Goal: Information Seeking & Learning: Learn about a topic

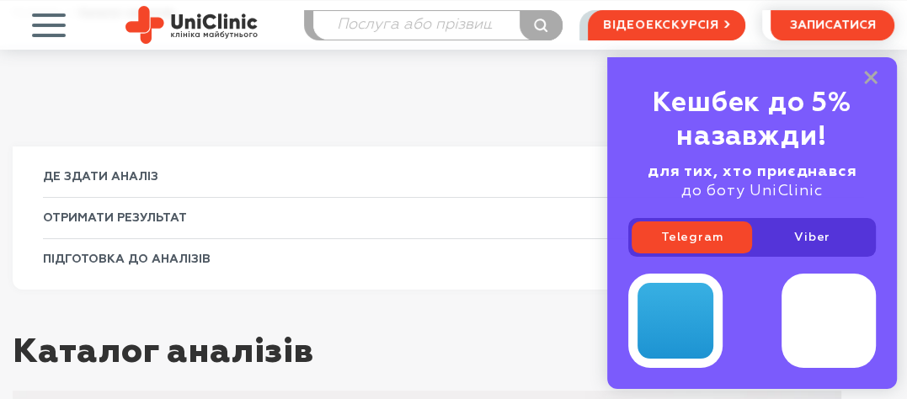
scroll to position [84, 0]
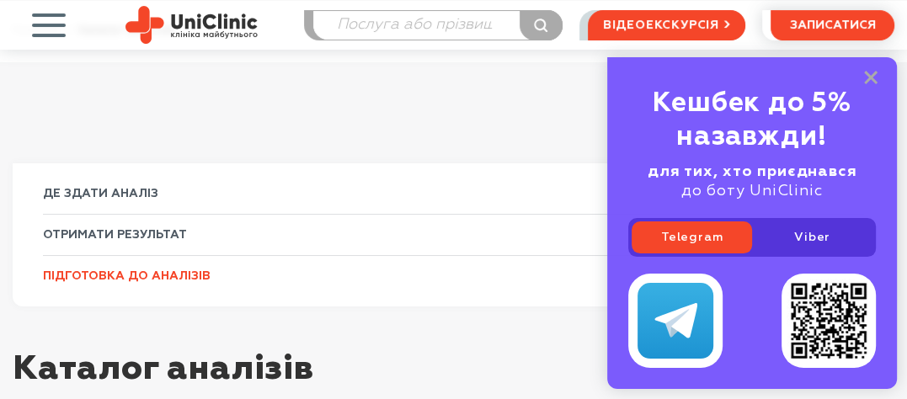
click at [459, 255] on link "ПІДГОТОВКА ДО АНАЛІЗІВ" at bounding box center [454, 275] width 822 height 41
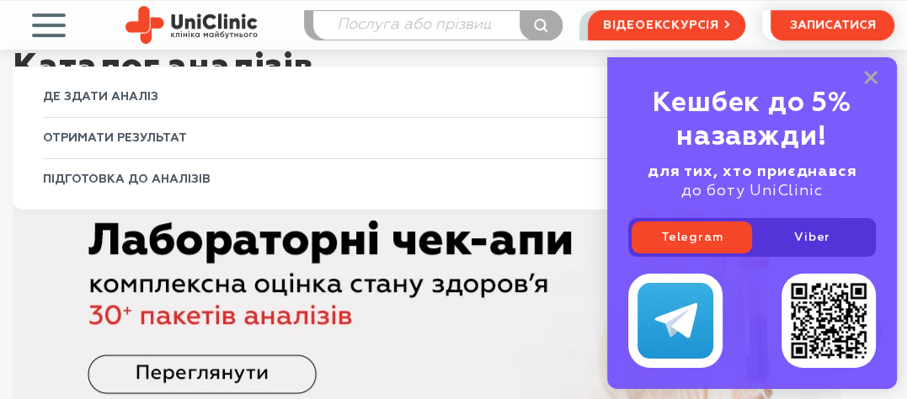
scroll to position [337, 0]
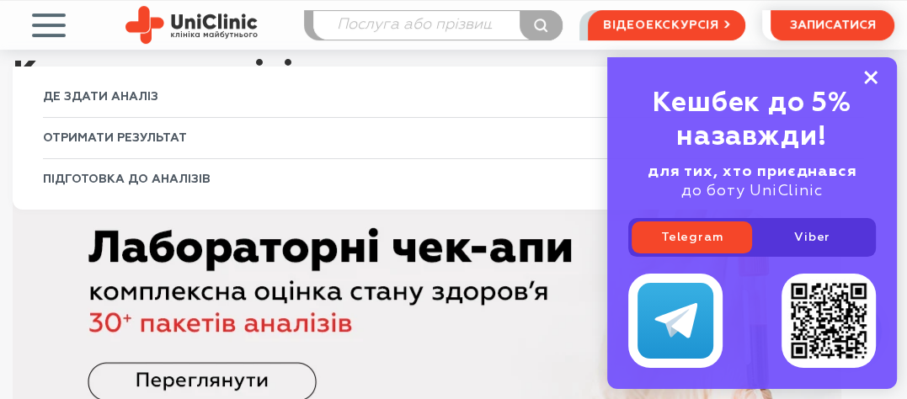
click at [869, 79] on rect at bounding box center [871, 77] width 13 height 13
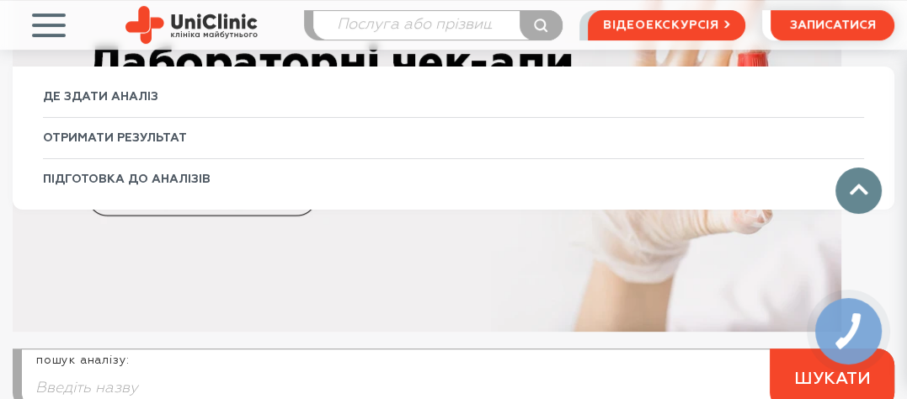
scroll to position [463, 0]
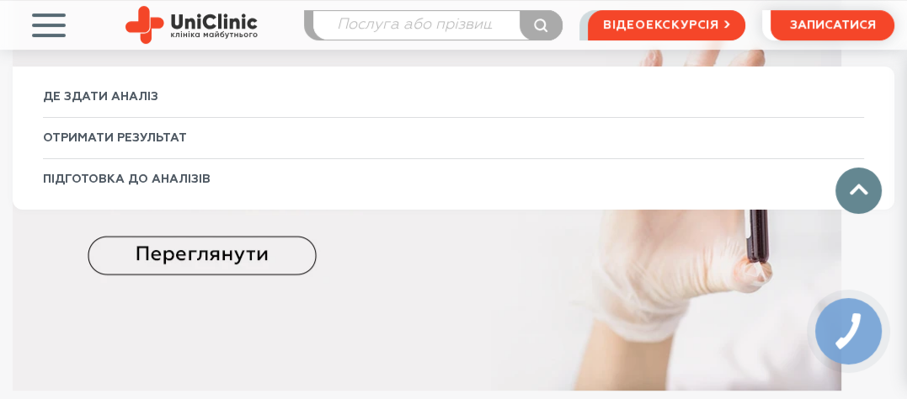
click at [182, 261] on img at bounding box center [427, 189] width 829 height 404
click at [56, 25] on span "button" at bounding box center [48, 25] width 70 height 70
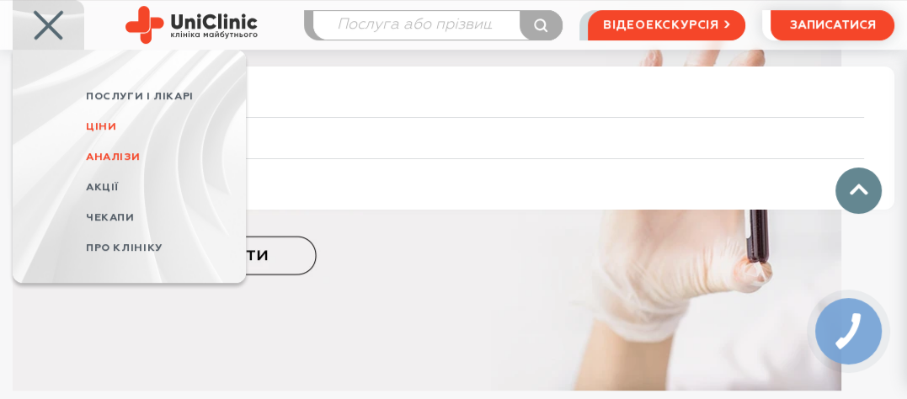
click at [104, 124] on span "Ціни" at bounding box center [101, 126] width 30 height 11
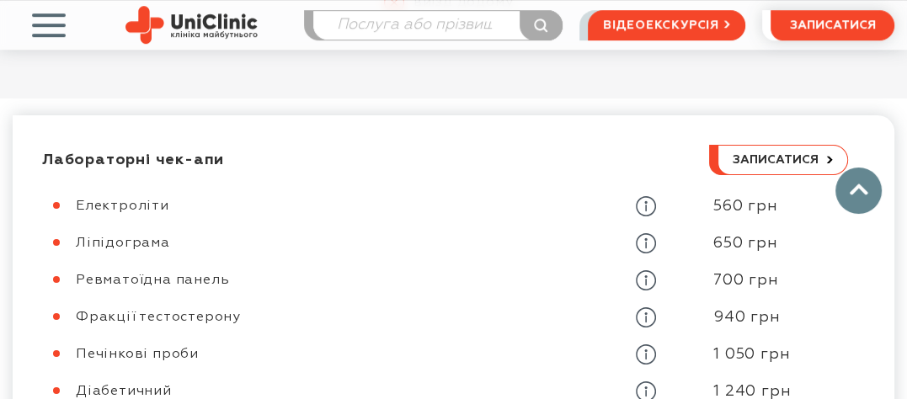
scroll to position [843, 0]
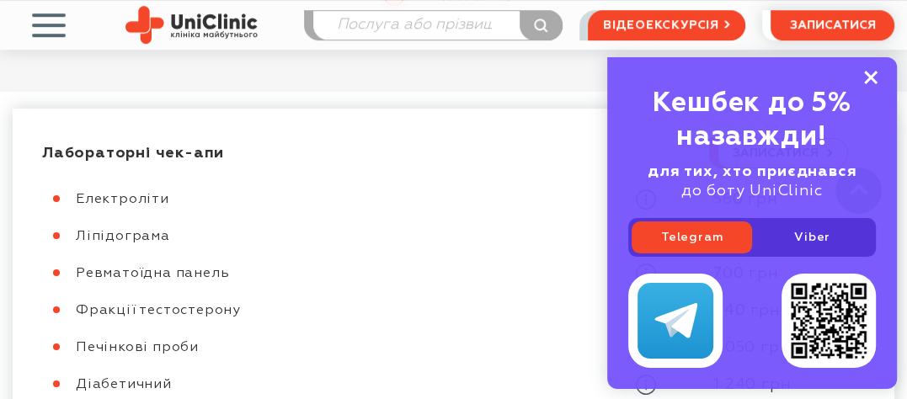
click at [868, 78] on icon at bounding box center [871, 78] width 13 height 14
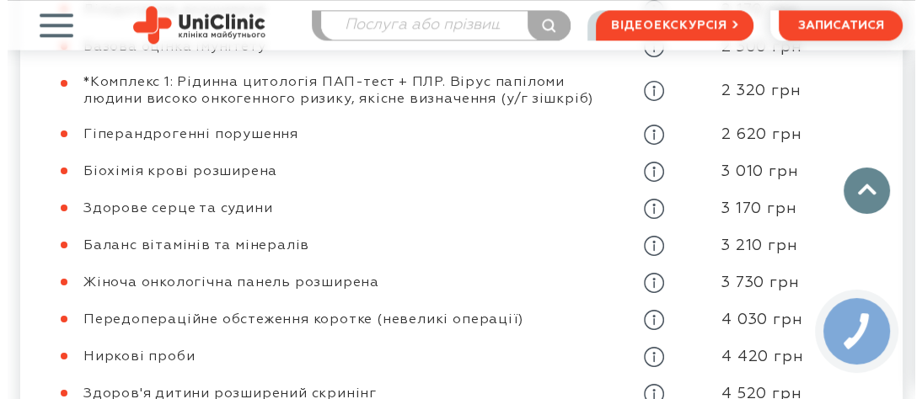
scroll to position [1685, 0]
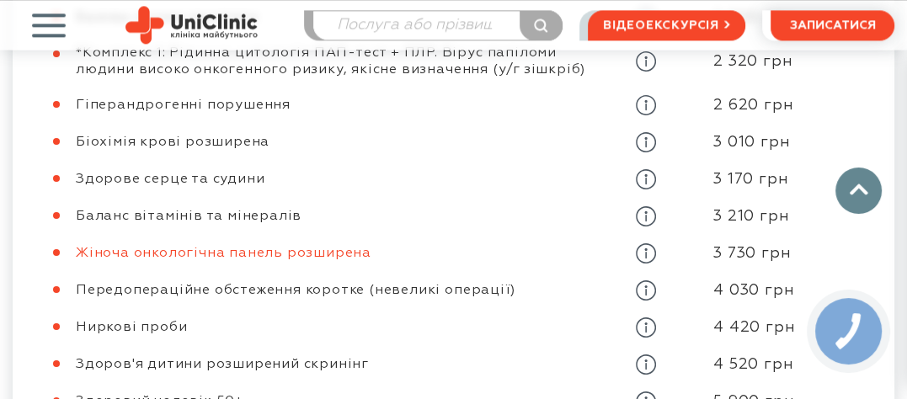
click at [331, 258] on link "Жіноча онкологічна панель розширена" at bounding box center [224, 253] width 296 height 13
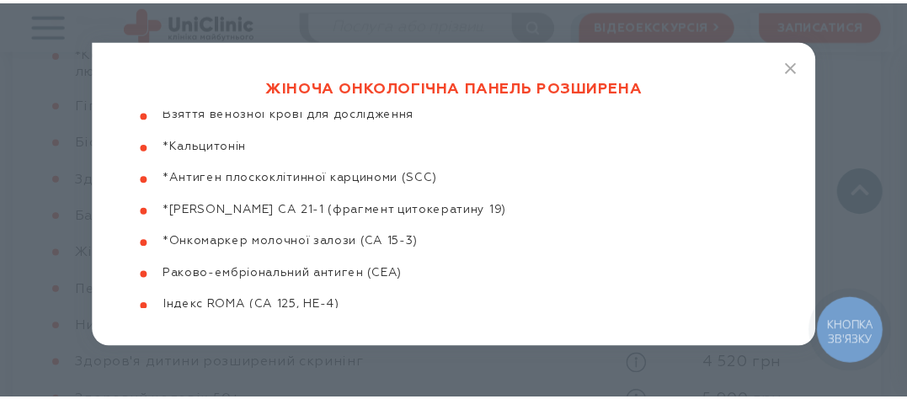
scroll to position [43, 0]
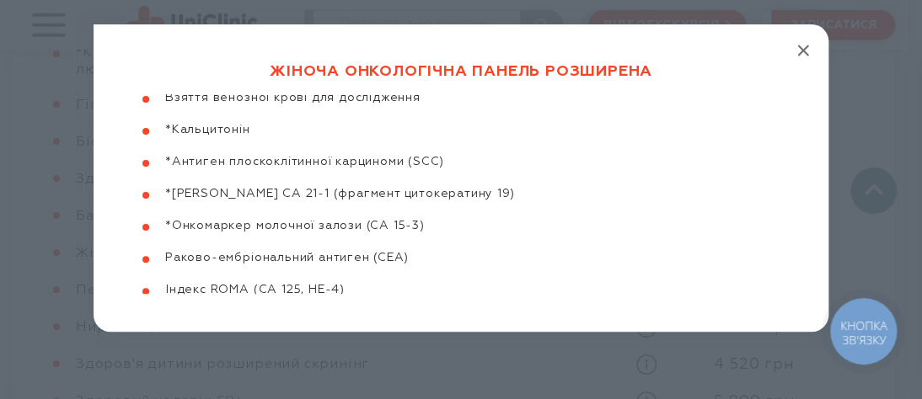
click at [798, 49] on line "button" at bounding box center [803, 51] width 10 height 10
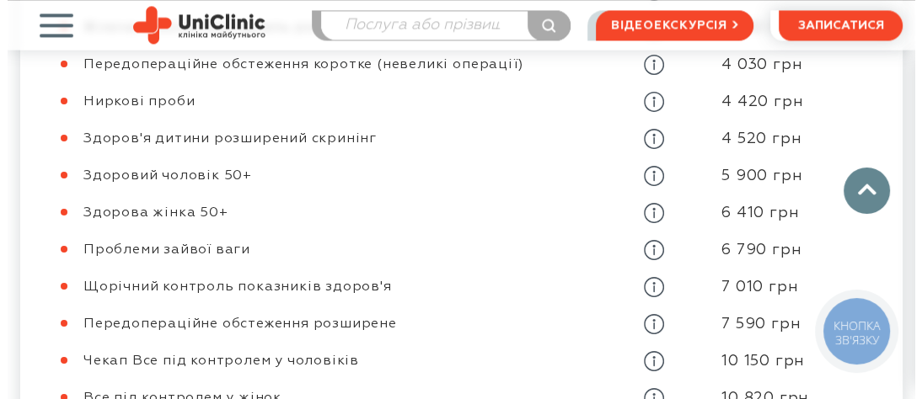
scroll to position [1938, 0]
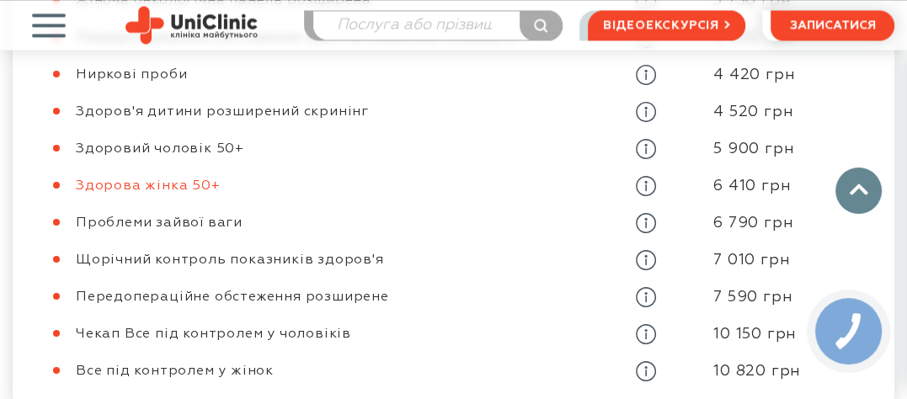
click at [162, 187] on link "Здорова жінка 50+" at bounding box center [148, 185] width 145 height 13
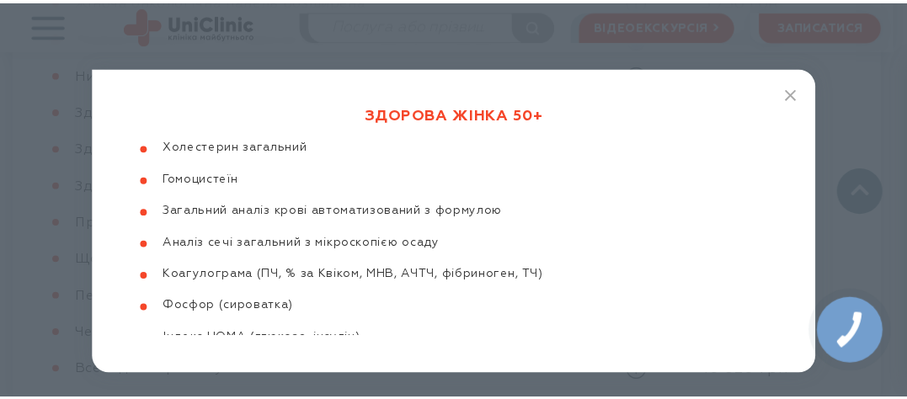
scroll to position [511, 0]
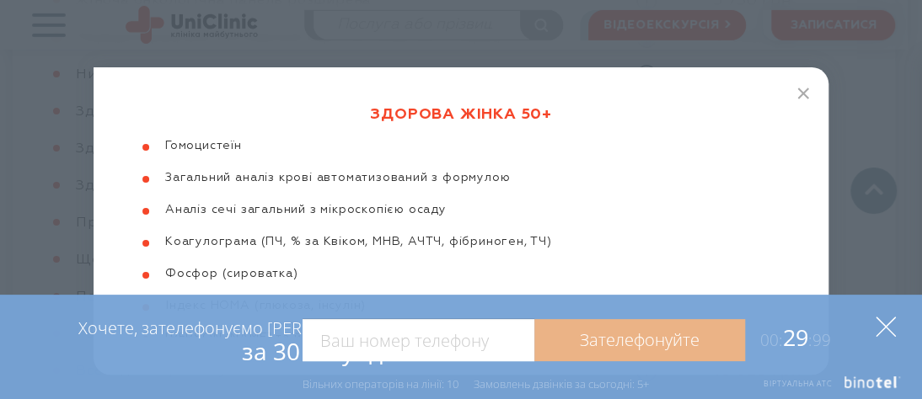
click at [885, 324] on icon at bounding box center [885, 327] width 20 height 20
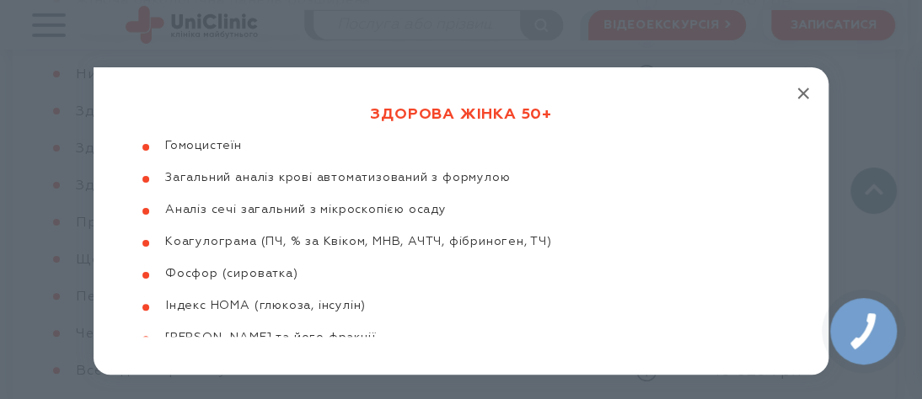
click at [799, 96] on line "button" at bounding box center [803, 93] width 10 height 10
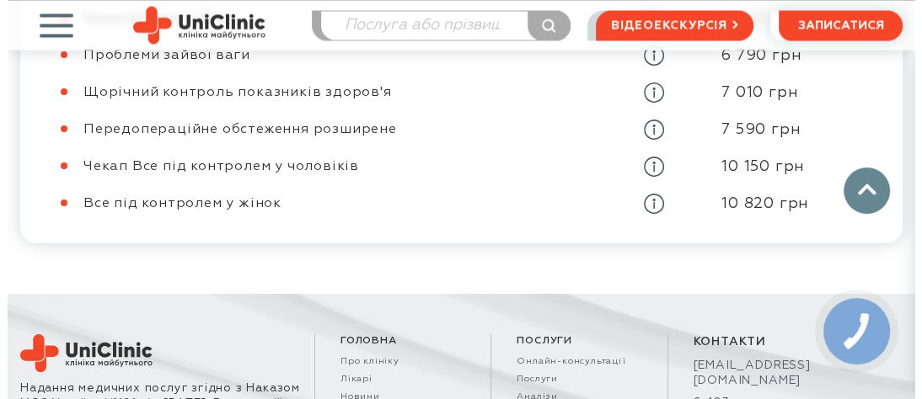
scroll to position [2107, 0]
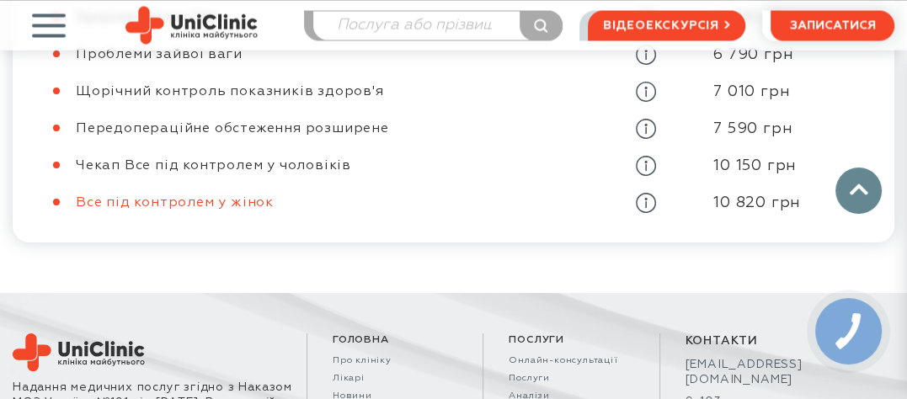
click at [189, 201] on link "Все під контролем у жінок" at bounding box center [175, 202] width 198 height 13
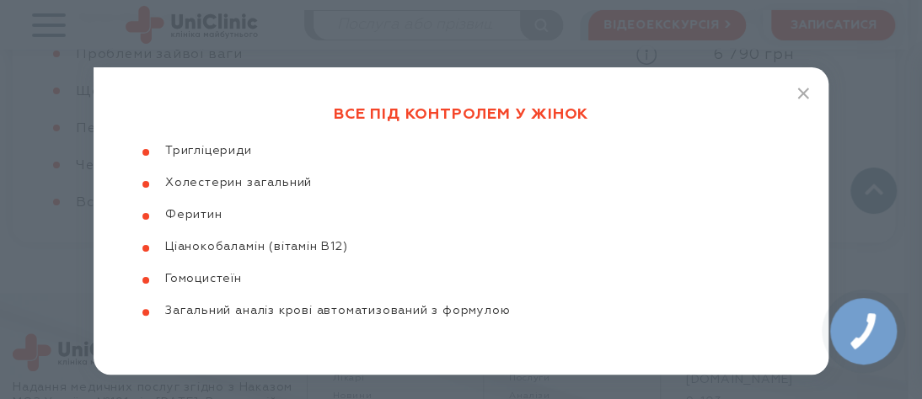
scroll to position [43, 0]
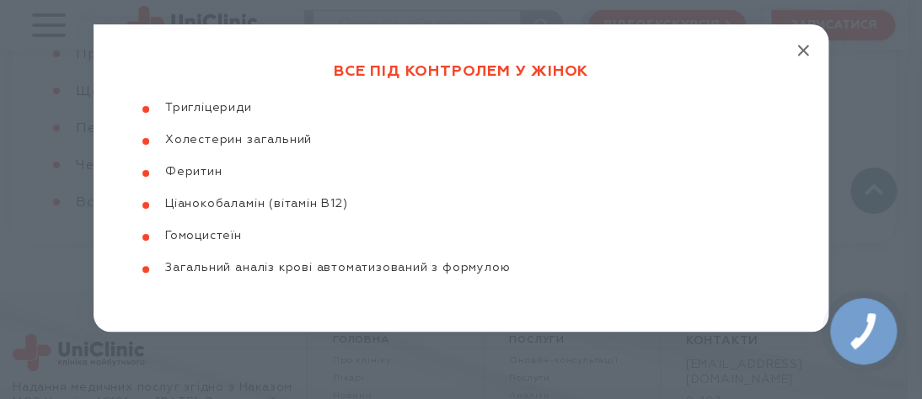
click at [801, 51] on icon "button" at bounding box center [803, 51] width 12 height 12
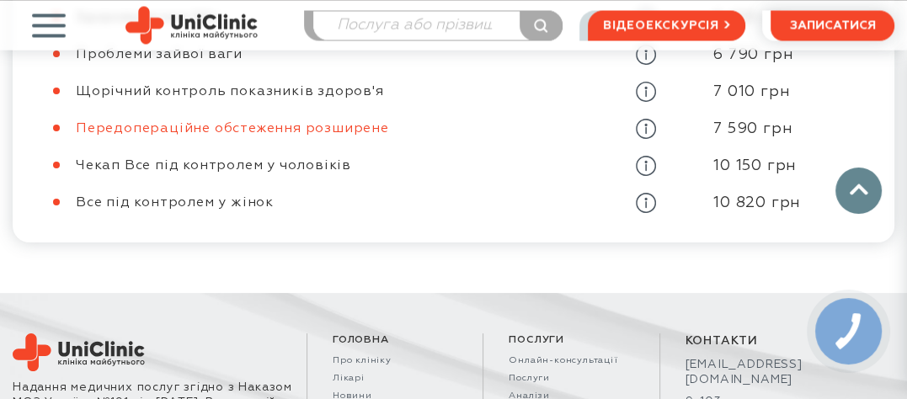
click at [219, 130] on link "Передопераційне обстеження розширене" at bounding box center [232, 128] width 313 height 13
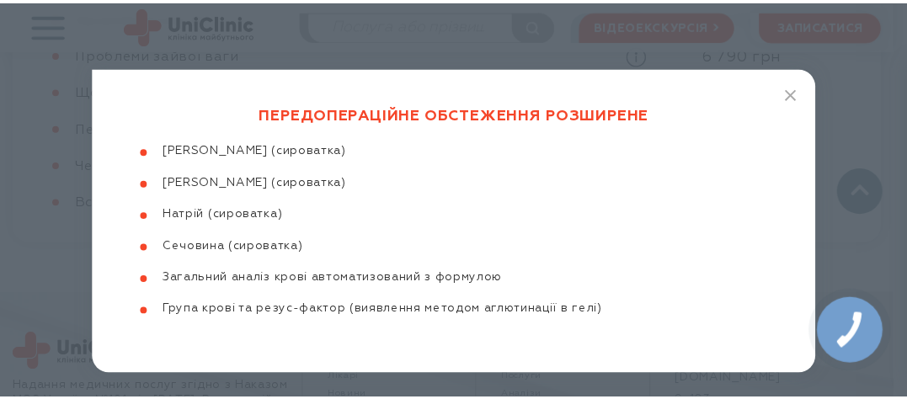
scroll to position [337, 0]
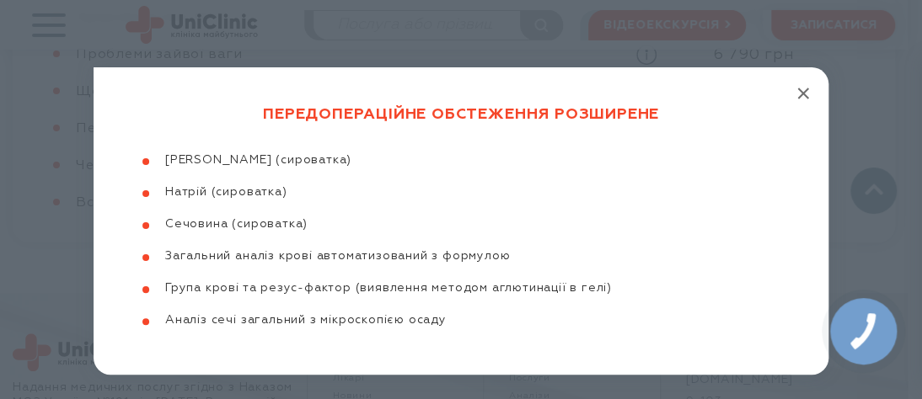
click at [797, 88] on icon "button" at bounding box center [803, 94] width 12 height 12
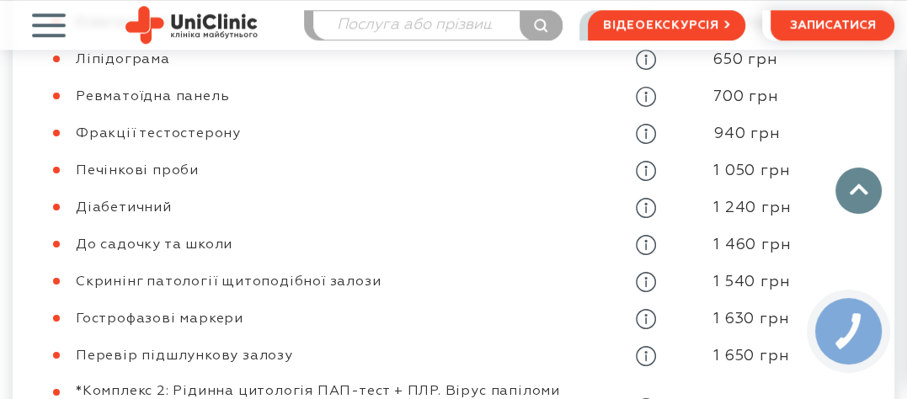
scroll to position [1011, 0]
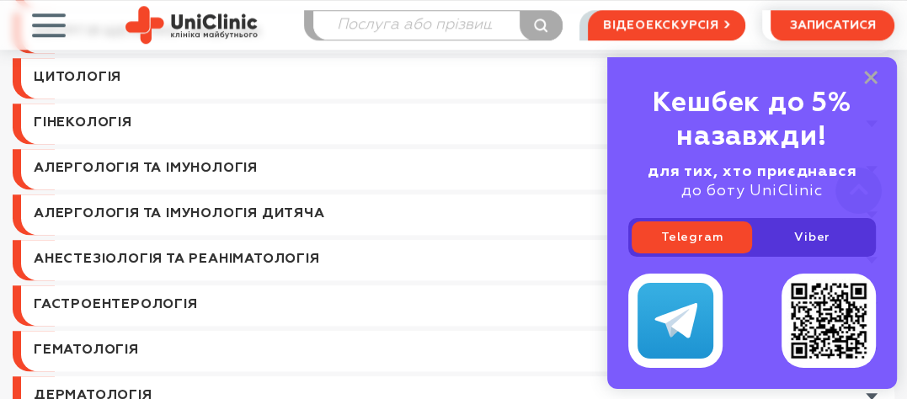
scroll to position [843, 0]
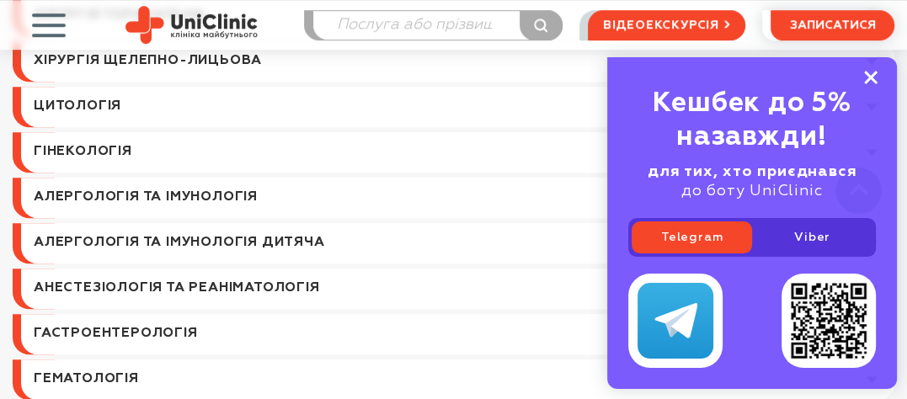
click at [875, 72] on rect at bounding box center [871, 77] width 13 height 13
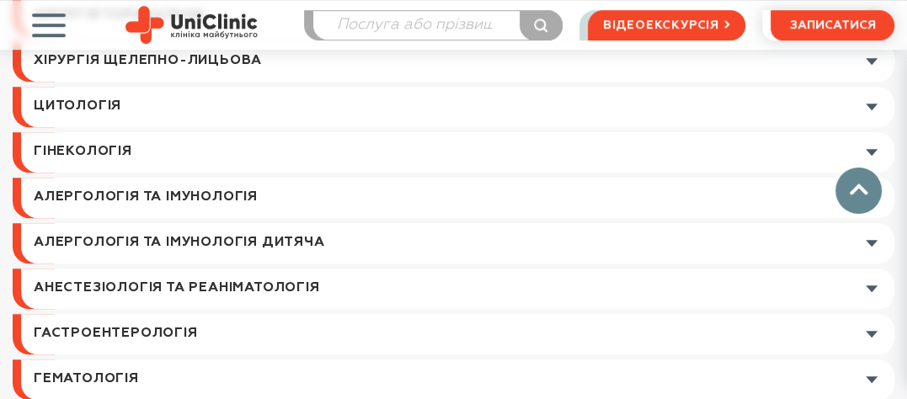
click at [870, 153] on link at bounding box center [458, 152] width 874 height 40
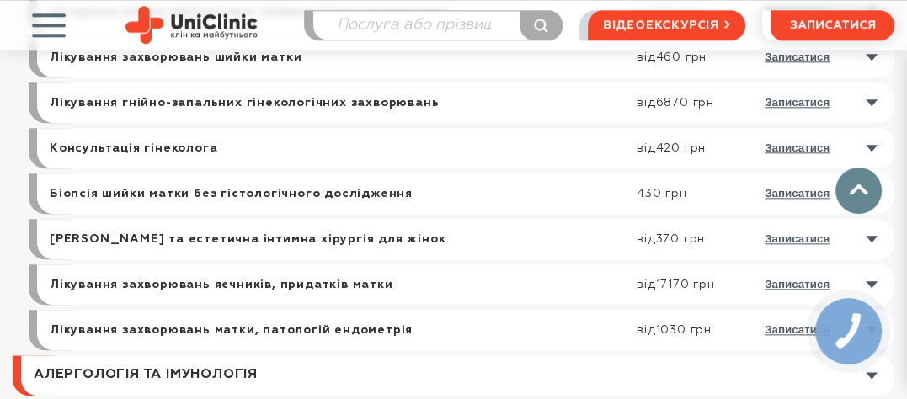
scroll to position [1348, 0]
click at [870, 147] on link at bounding box center [470, 147] width 849 height 40
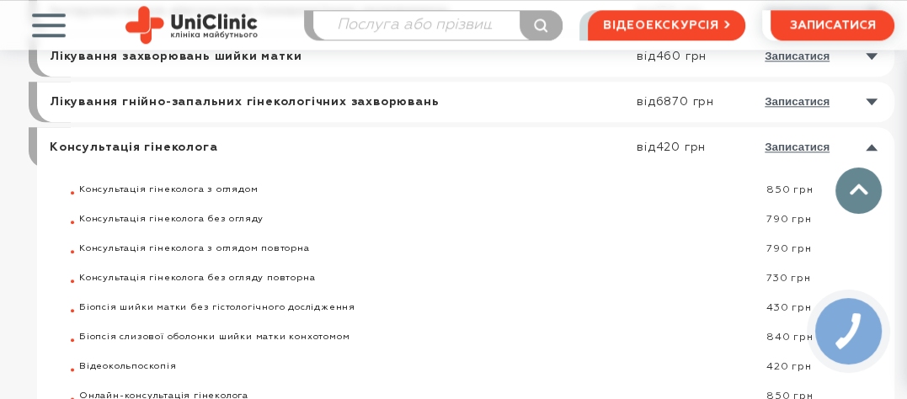
click at [870, 146] on link at bounding box center [470, 147] width 849 height 40
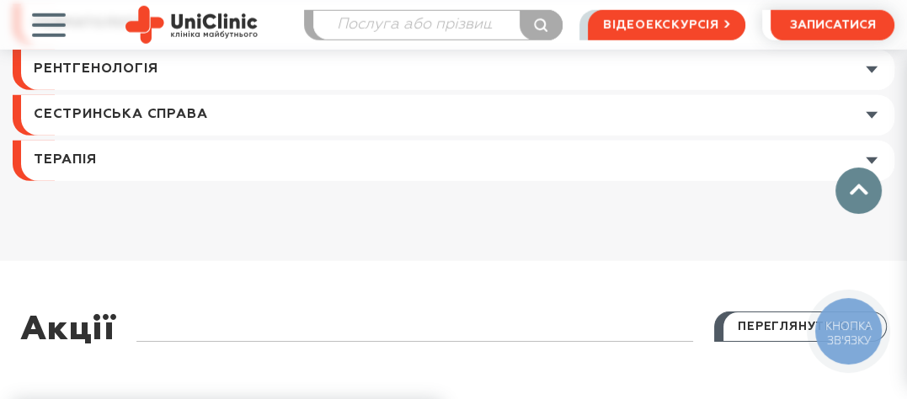
scroll to position [3202, 0]
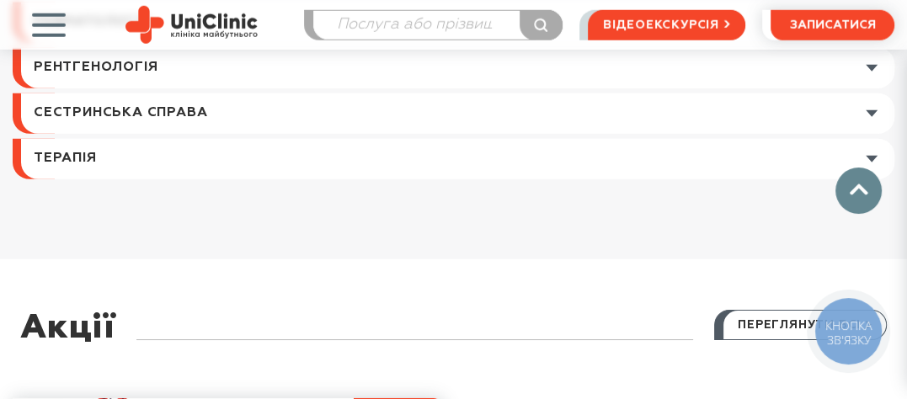
click at [47, 31] on span "button" at bounding box center [48, 25] width 70 height 70
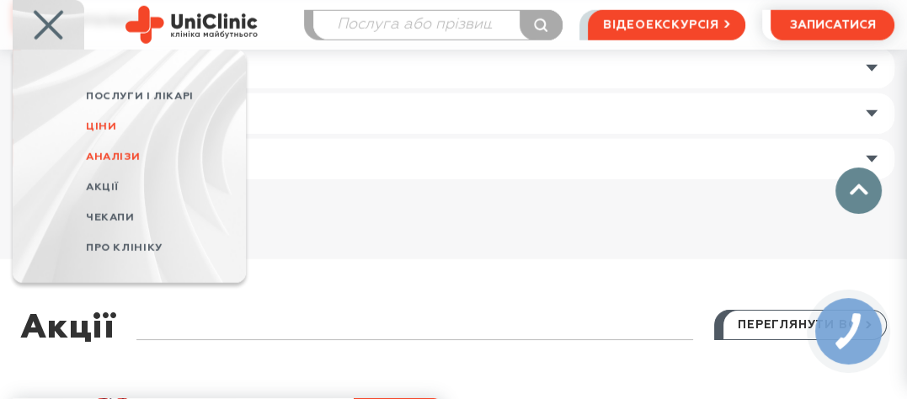
click at [125, 158] on span "Аналізи" at bounding box center [113, 157] width 54 height 11
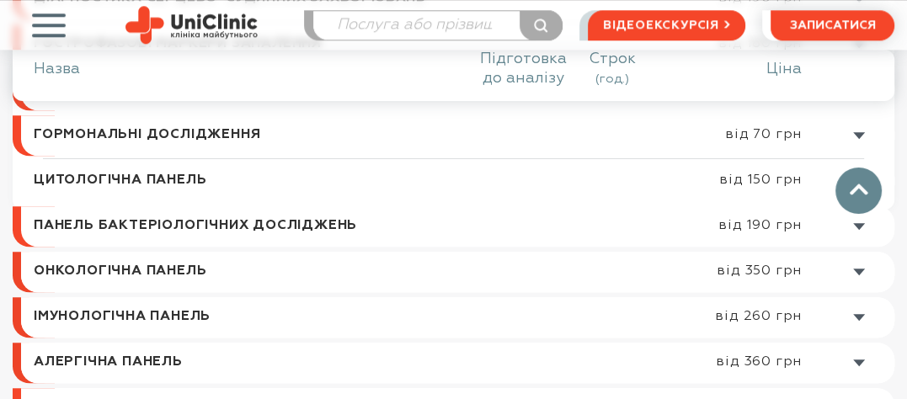
scroll to position [1264, 0]
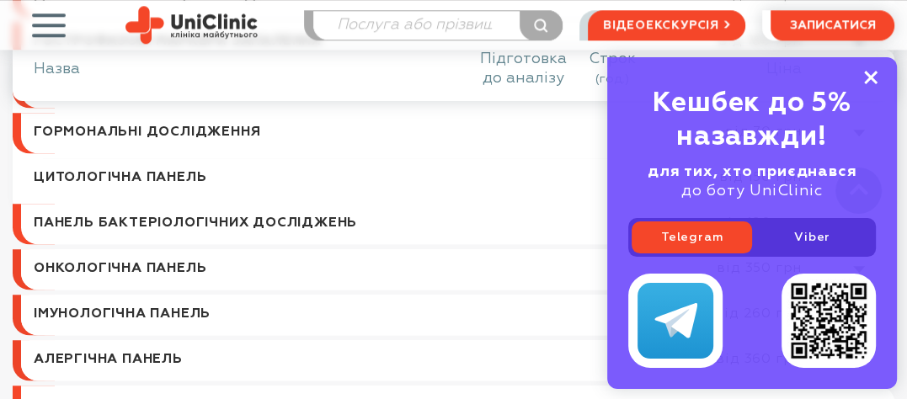
click at [872, 77] on rect at bounding box center [871, 77] width 13 height 13
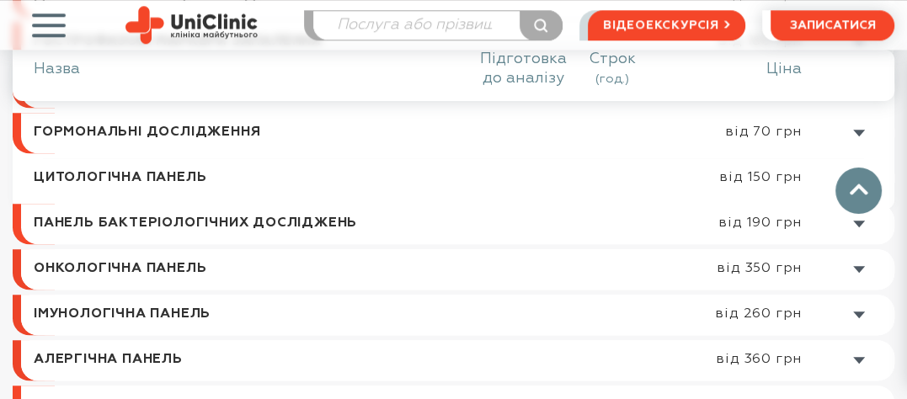
click at [858, 267] on link at bounding box center [461, 269] width 865 height 40
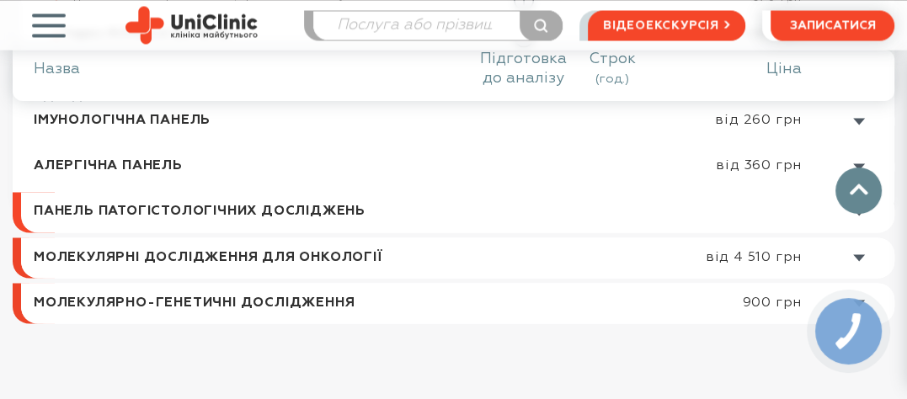
scroll to position [2054, 0]
